Goal: Contribute content

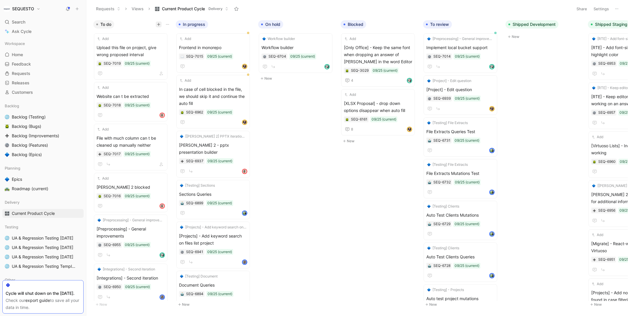
click at [159, 25] on icon "button" at bounding box center [159, 25] width 4 height 4
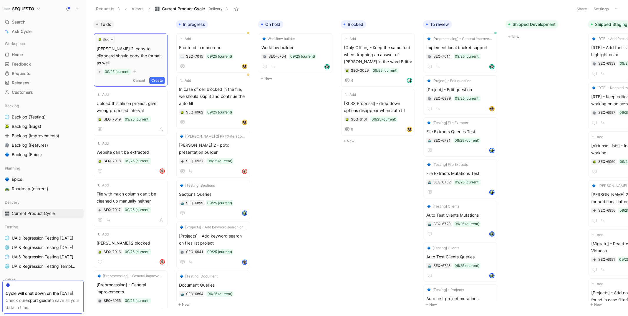
click at [163, 77] on button "Create" at bounding box center [157, 80] width 16 height 7
click at [131, 49] on span "[PERSON_NAME] 2: copy to clipboard should copy the format as well" at bounding box center [131, 54] width 68 height 21
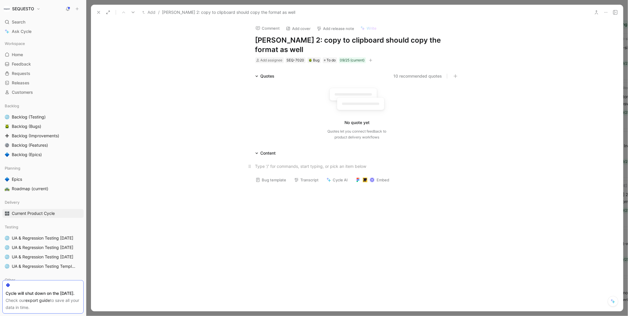
click at [267, 163] on div at bounding box center [357, 166] width 204 height 6
click at [217, 198] on div at bounding box center [357, 223] width 532 height 95
click at [277, 176] on div at bounding box center [357, 223] width 532 height 95
click at [317, 57] on div "Bug" at bounding box center [314, 60] width 11 height 6
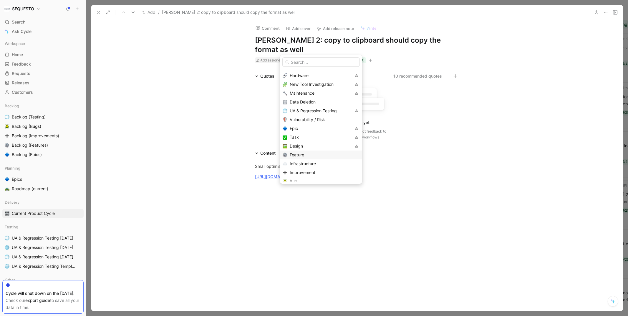
scroll to position [24, 0]
click at [301, 164] on span "Improvement" at bounding box center [303, 164] width 26 height 5
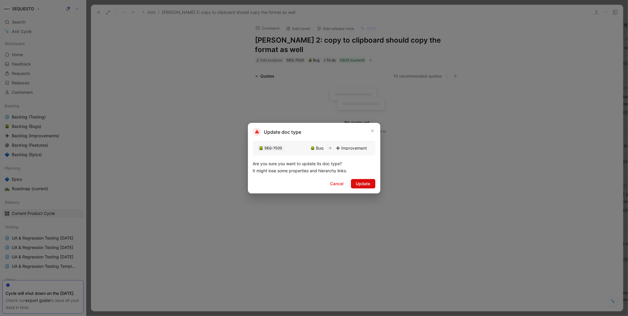
click at [357, 183] on span "Update" at bounding box center [363, 183] width 14 height 7
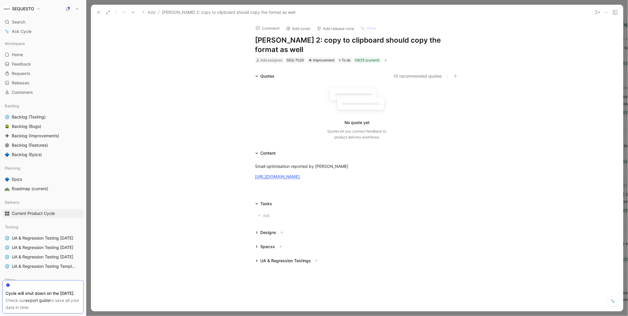
click at [132, 73] on div "Quotes 10 recommended quotes No quote yet Quotes let you connect feedback to pr…" at bounding box center [357, 108] width 532 height 70
click at [98, 12] on use at bounding box center [98, 12] width 2 height 2
